Goal: Information Seeking & Learning: Find contact information

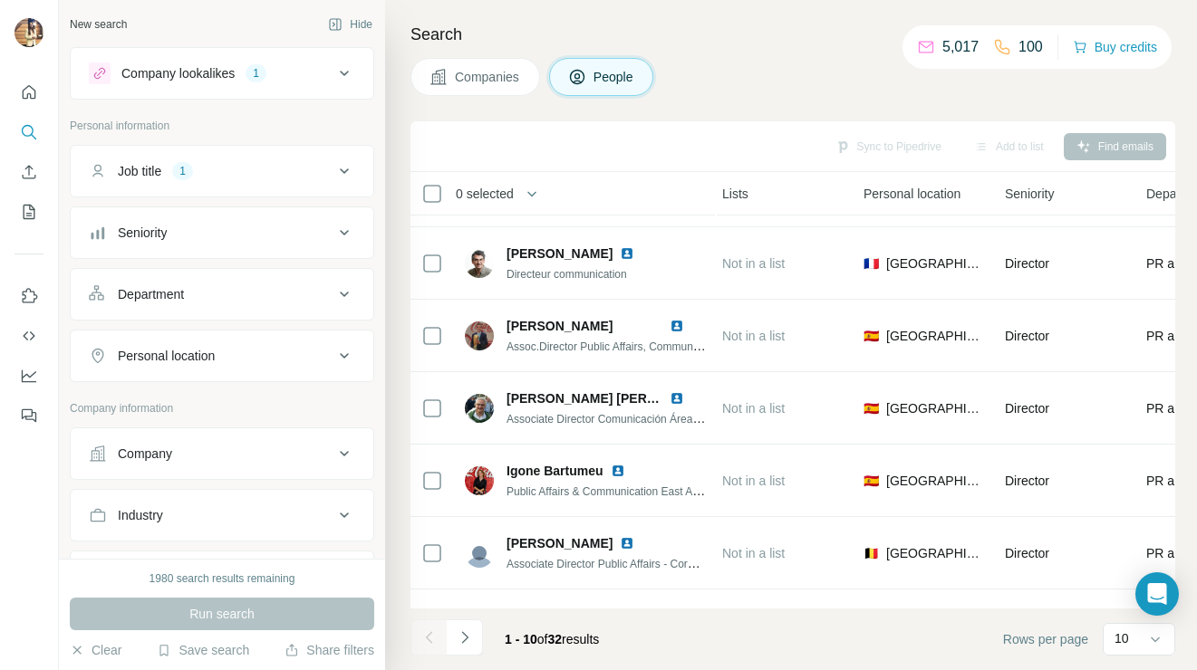
scroll to position [332, 489]
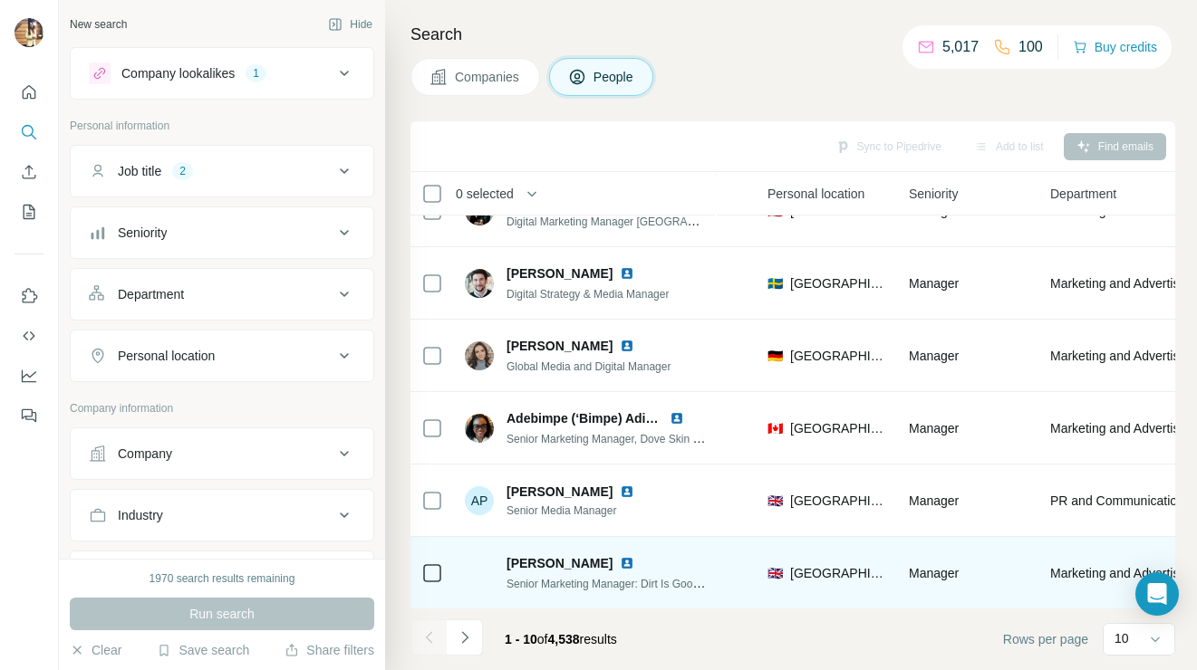
scroll to position [0, 585]
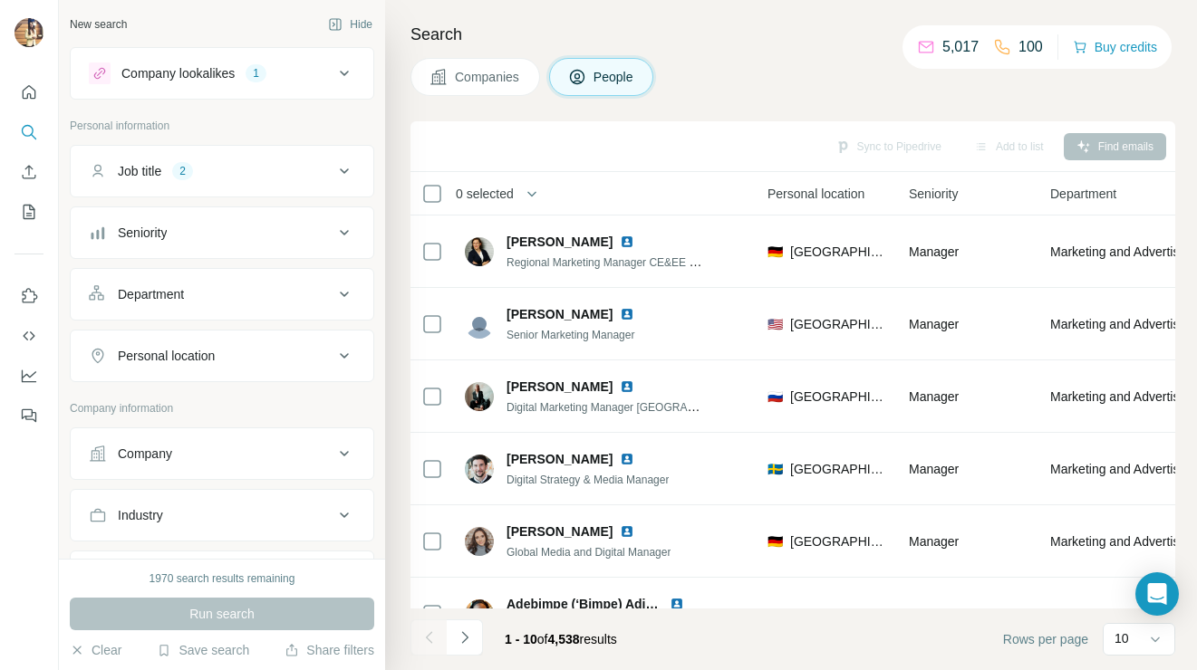
click at [299, 362] on div "Personal location" at bounding box center [211, 356] width 245 height 18
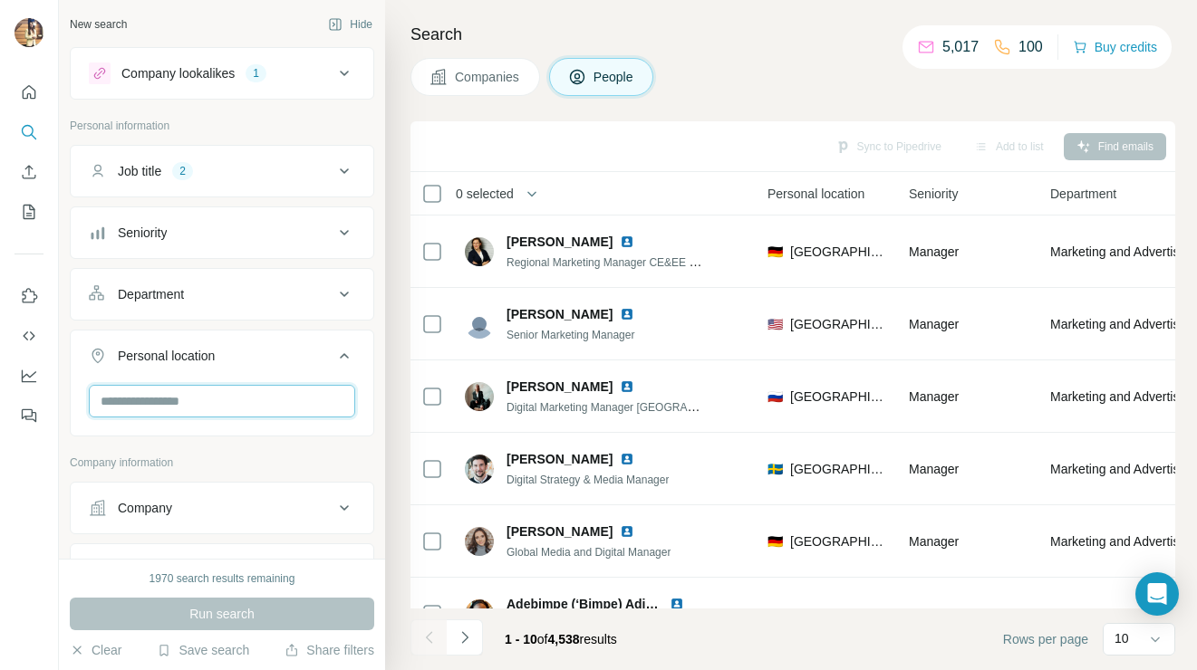
click at [235, 403] on input "text" at bounding box center [222, 401] width 266 height 33
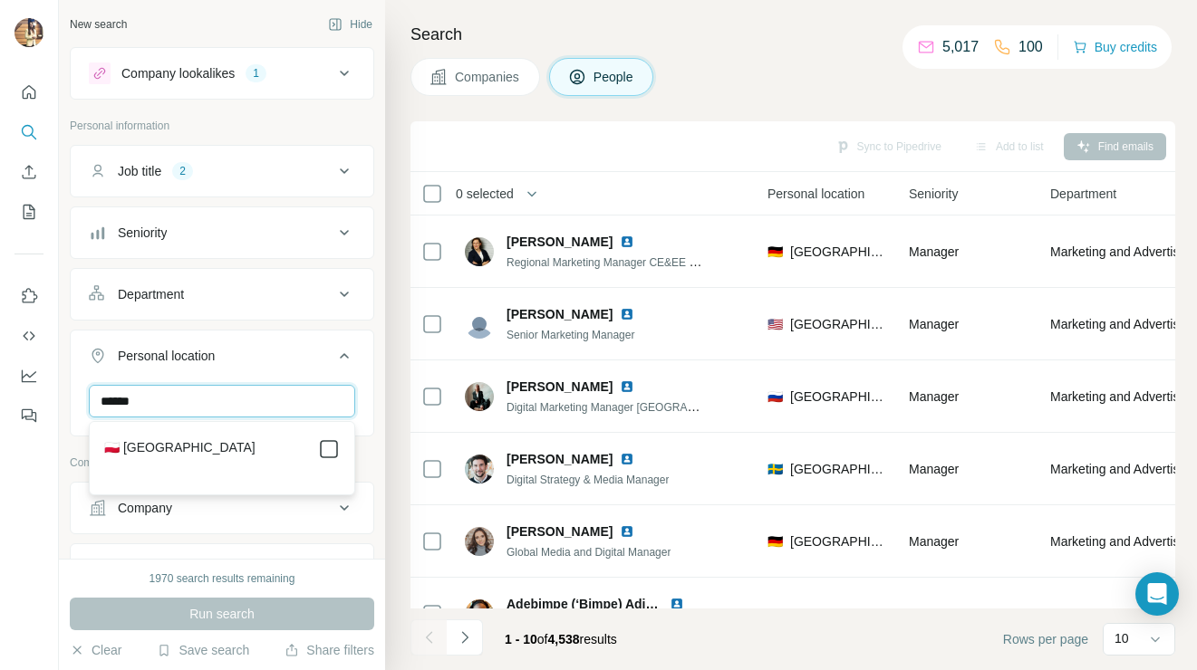
type input "******"
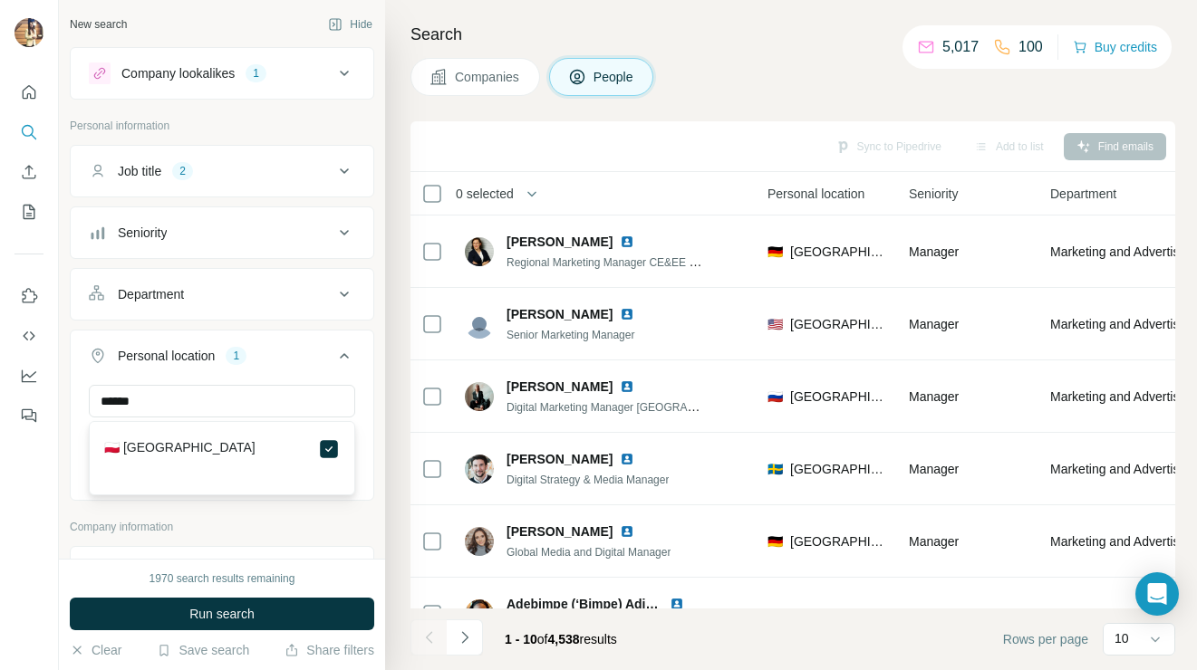
click at [756, 148] on div "Sync to Pipedrive Add to list Find emails" at bounding box center [792, 146] width 746 height 32
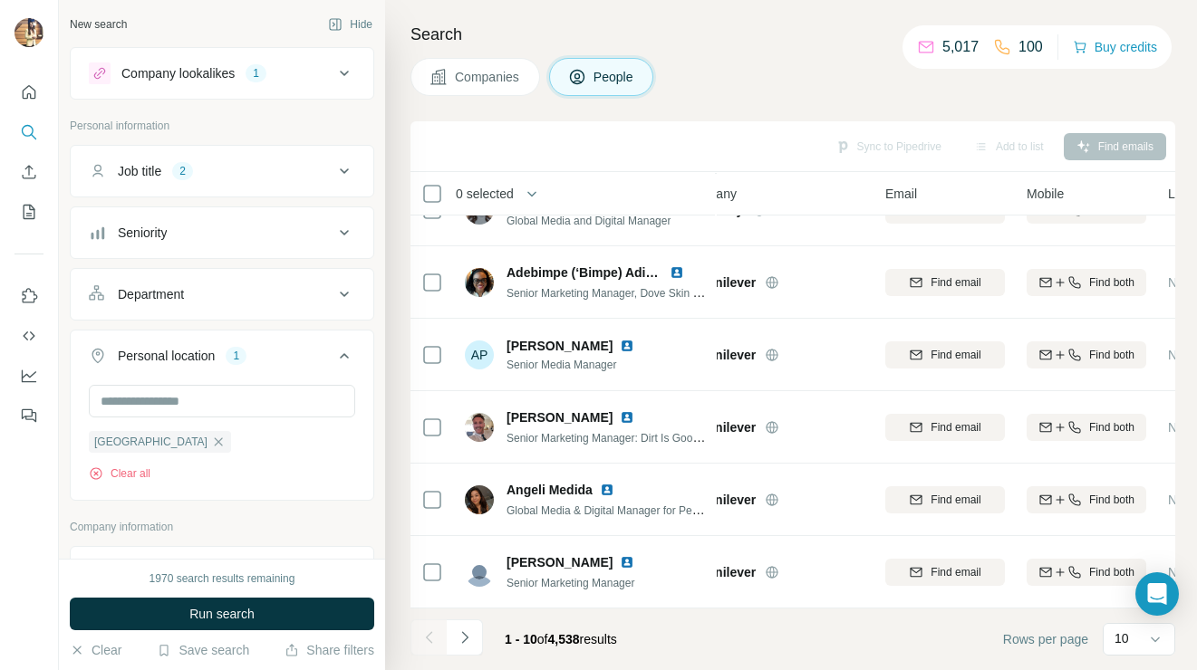
scroll to position [332, 0]
